Goal: Information Seeking & Learning: Learn about a topic

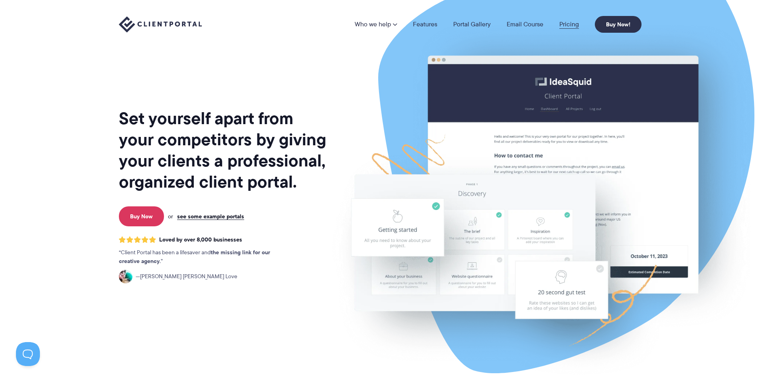
click at [578, 23] on link "Pricing" at bounding box center [569, 24] width 20 height 6
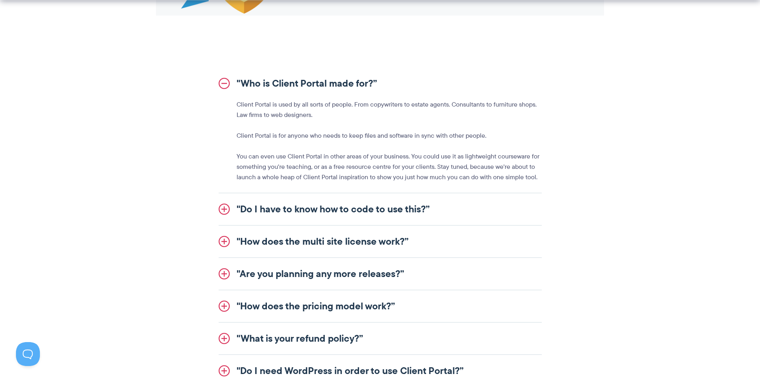
scroll to position [878, 0]
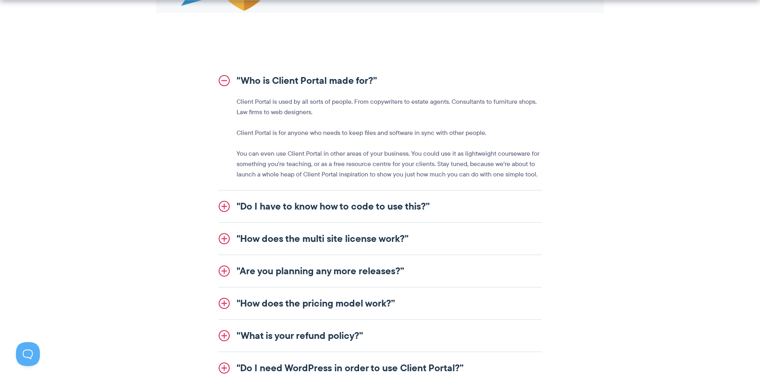
click at [391, 208] on link ""Do I have to know how to code to use this?”" at bounding box center [380, 206] width 323 height 32
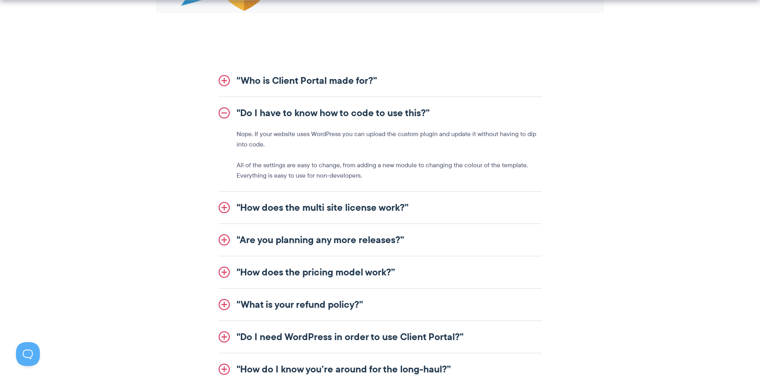
click at [439, 207] on link ""How does the multi site license work?”" at bounding box center [380, 208] width 323 height 32
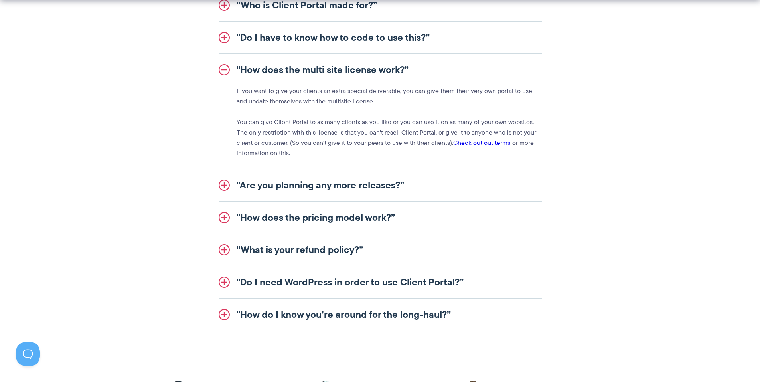
scroll to position [958, 0]
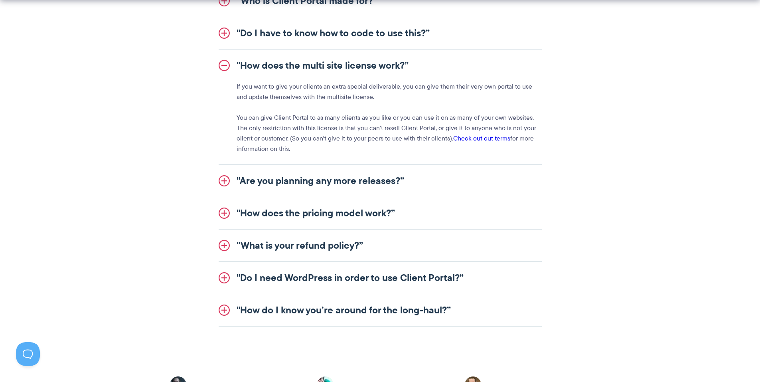
click at [334, 182] on link ""Are you planning any more releases?”" at bounding box center [380, 181] width 323 height 32
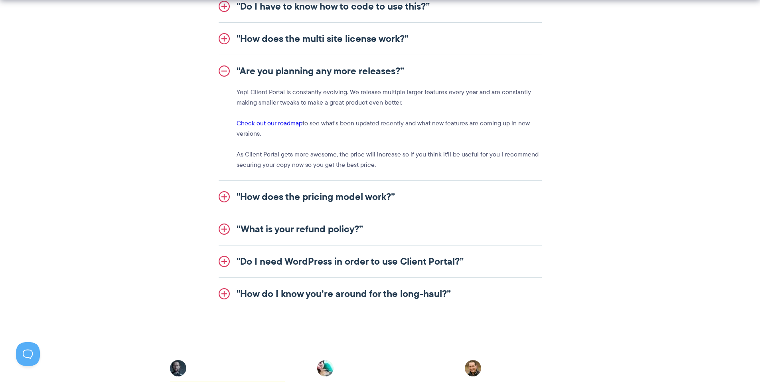
scroll to position [998, 0]
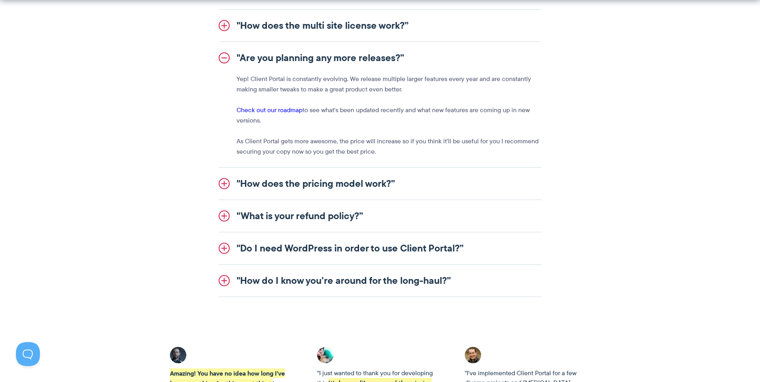
click at [350, 186] on link ""How does the pricing model work?”" at bounding box center [380, 184] width 323 height 32
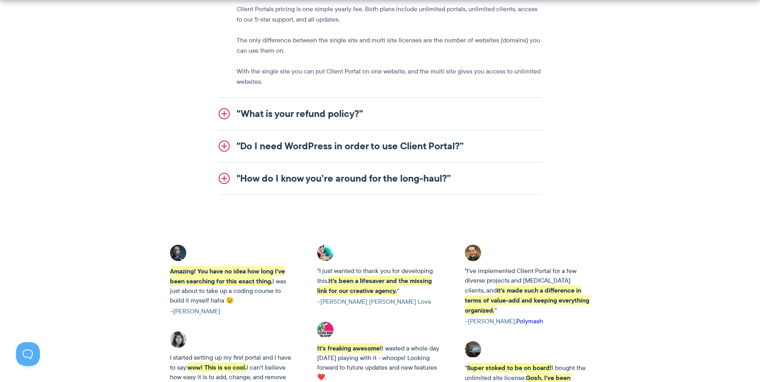
scroll to position [1117, 0]
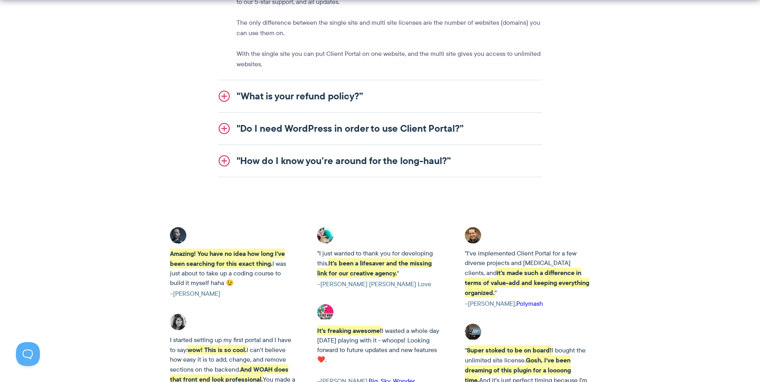
click at [416, 129] on link ""Do I need WordPress in order to use Client Portal?”" at bounding box center [380, 129] width 323 height 32
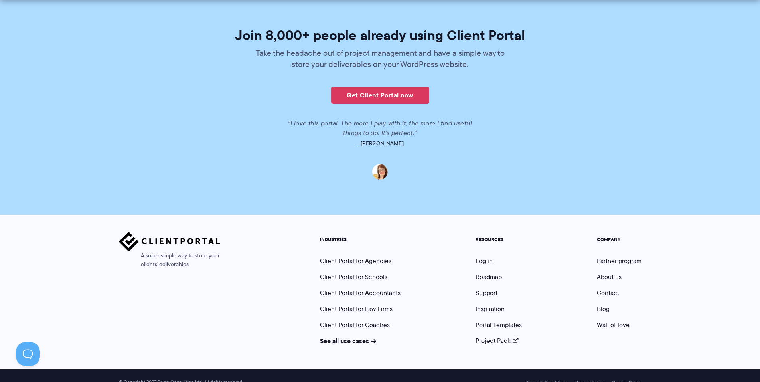
scroll to position [1869, 0]
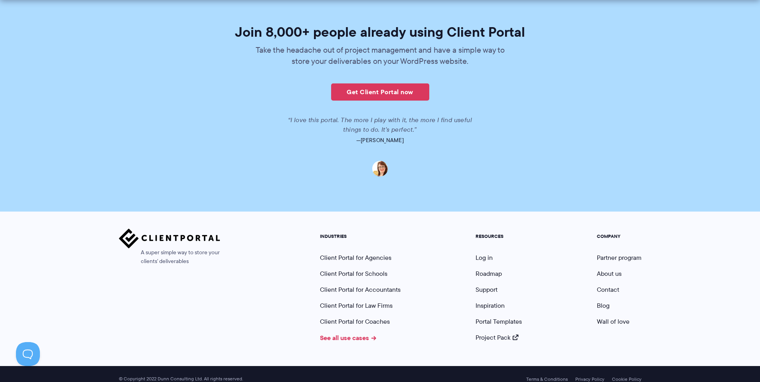
click at [353, 333] on link "See all use cases" at bounding box center [348, 338] width 57 height 10
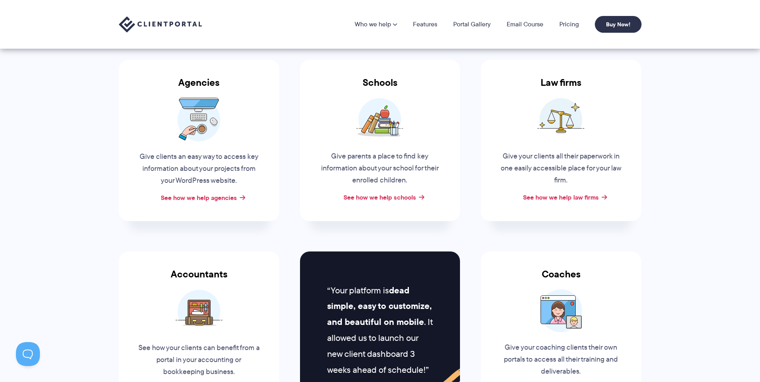
scroll to position [120, 0]
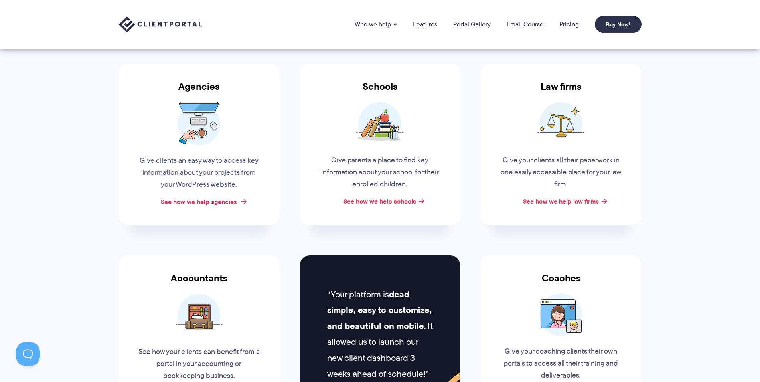
click at [195, 200] on link "See how we help agencies" at bounding box center [199, 202] width 76 height 10
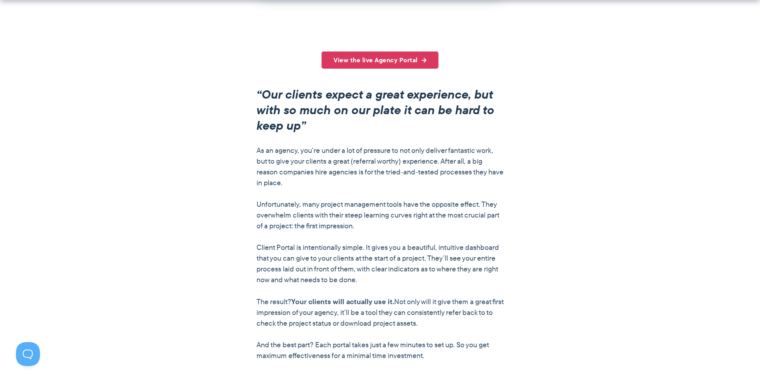
scroll to position [599, 0]
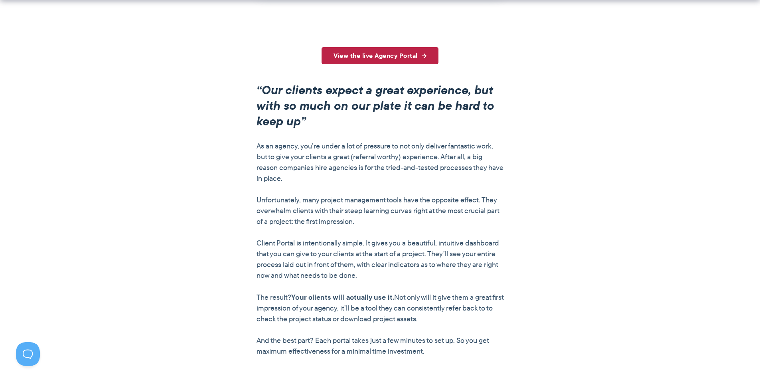
click at [385, 53] on link "View the live Agency Portal" at bounding box center [380, 55] width 117 height 17
click at [410, 56] on link "View the live Agency Portal" at bounding box center [380, 55] width 117 height 17
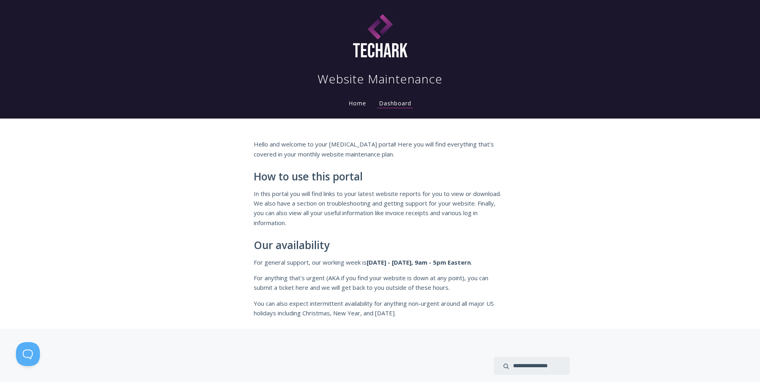
click at [362, 105] on link "Home" at bounding box center [357, 103] width 21 height 8
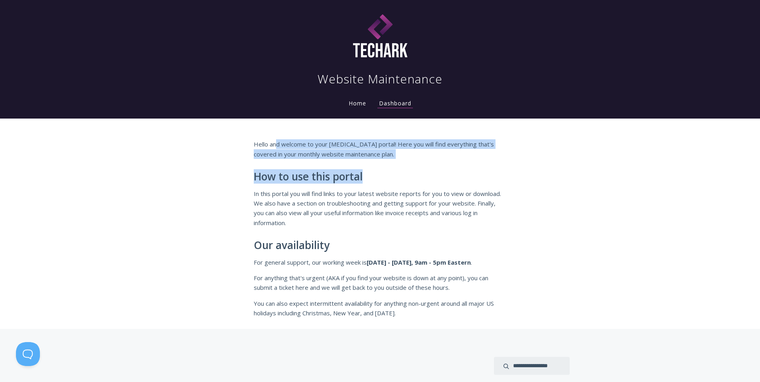
drag, startPoint x: 278, startPoint y: 144, endPoint x: 395, endPoint y: 161, distance: 118.5
click at [395, 161] on div "Hello and welcome to your retainer portal! Here you will find everything that's…" at bounding box center [380, 228] width 253 height 178
drag, startPoint x: 395, startPoint y: 161, endPoint x: 482, endPoint y: 177, distance: 88.5
click at [482, 177] on h2 "How to use this portal" at bounding box center [380, 177] width 253 height 12
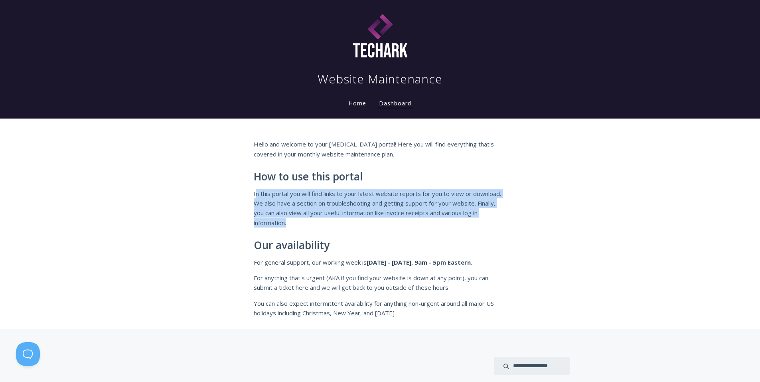
drag, startPoint x: 256, startPoint y: 191, endPoint x: 392, endPoint y: 220, distance: 139.6
click at [392, 220] on p "In this portal you will find links to your latest website reports for you to vi…" at bounding box center [380, 208] width 253 height 39
click at [569, 193] on div "Hello and welcome to your retainer portal! Here you will find everything that's…" at bounding box center [380, 224] width 760 height 210
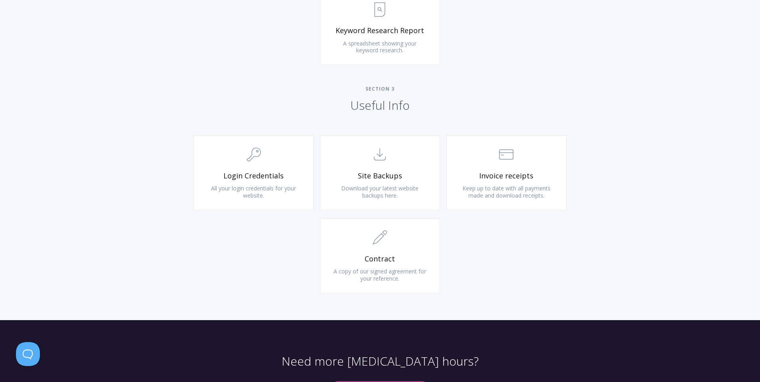
scroll to position [678, 0]
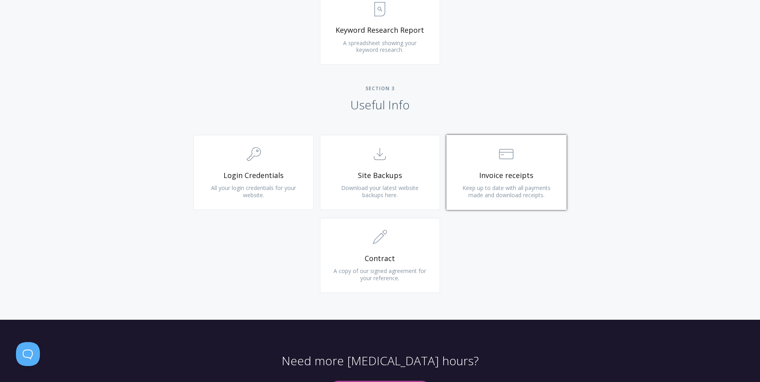
click at [517, 165] on span ".st0{fill:none;stroke:#000000;stroke-width:2;stroke-miterlimit:10;} Financial" at bounding box center [506, 154] width 95 height 24
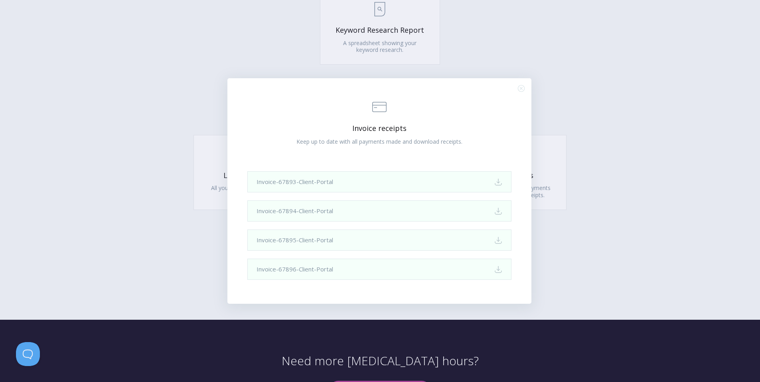
click at [599, 116] on div ".st0{fill:none;stroke:#000000;stroke-width:2;stroke-miterlimit:10;} Financial I…" at bounding box center [380, 191] width 760 height 382
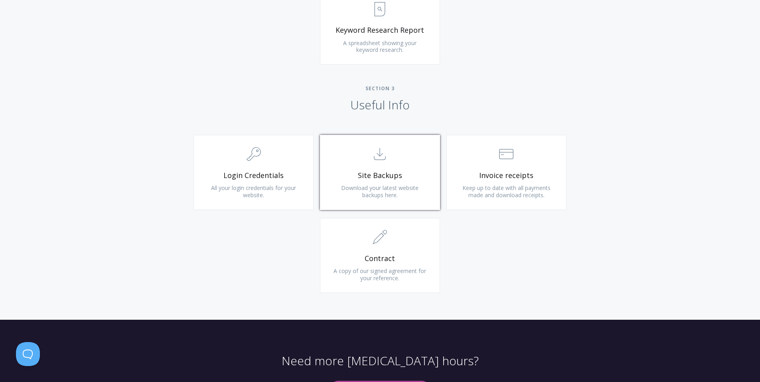
click at [405, 178] on span "Site Backups" at bounding box center [379, 175] width 95 height 9
click at [379, 253] on link ".st0{fill:none;stroke:#000000;stroke-width:2;stroke-miterlimit:10;} 1. General …" at bounding box center [380, 255] width 120 height 75
